Goal: Find specific page/section: Locate a particular part of the current website

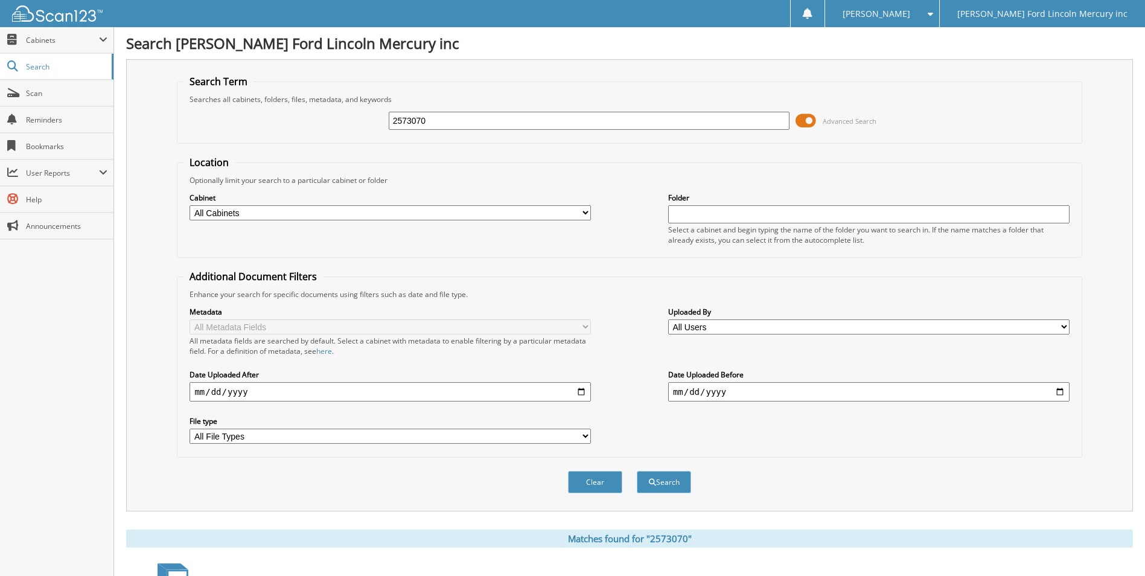
drag, startPoint x: 482, startPoint y: 123, endPoint x: 190, endPoint y: 169, distance: 296.5
click at [190, 169] on form "Search Term Searches all cabinets, folders, files, metadata, and keywords 25730…" at bounding box center [629, 291] width 905 height 432
type input "2572837"
click at [637, 471] on button "Search" at bounding box center [664, 482] width 54 height 22
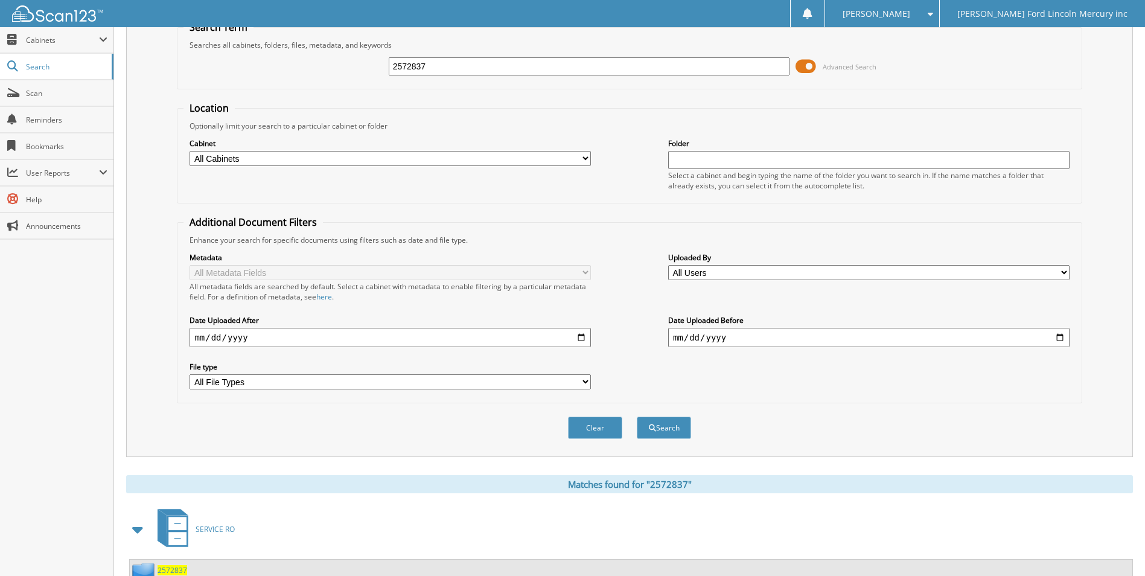
scroll to position [146, 0]
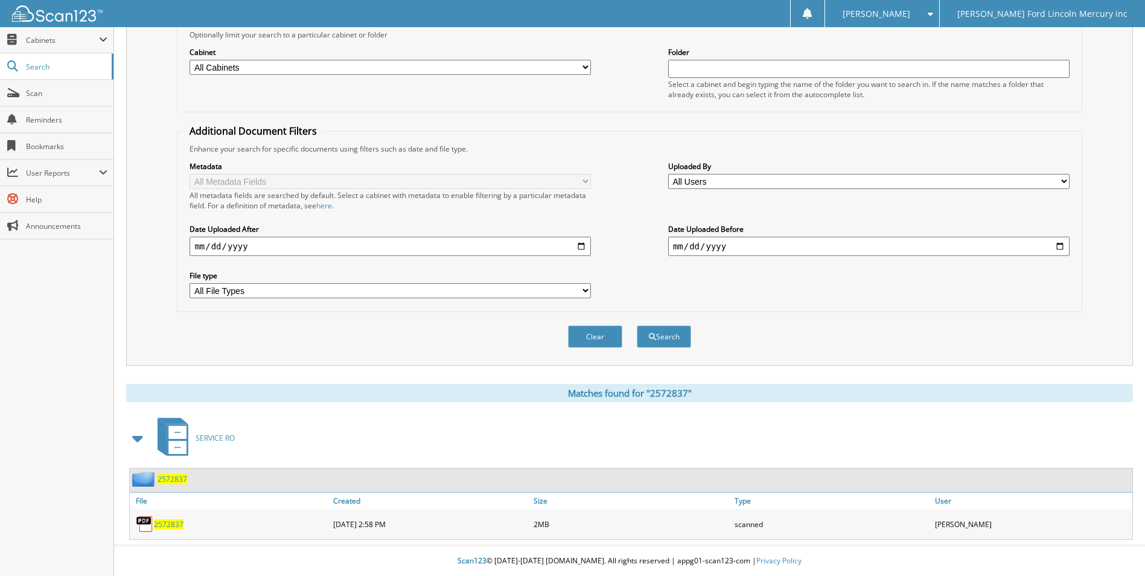
click at [173, 525] on span "2572837" at bounding box center [169, 524] width 30 height 10
click at [163, 523] on span "2572837" at bounding box center [169, 524] width 30 height 10
